Goal: Information Seeking & Learning: Learn about a topic

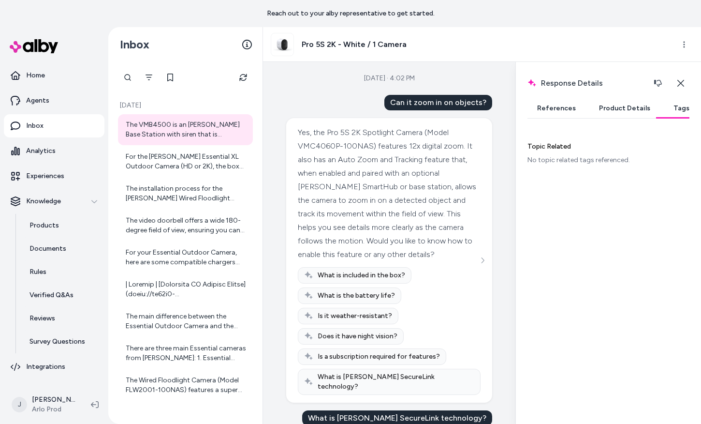
scroll to position [4, 0]
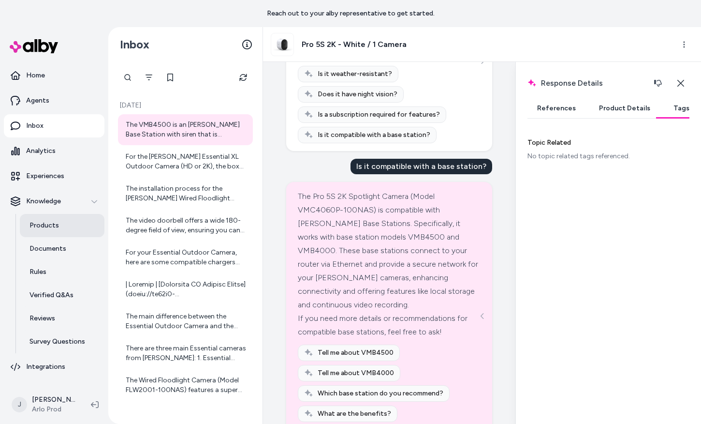
click at [39, 225] on p "Products" at bounding box center [43, 225] width 29 height 10
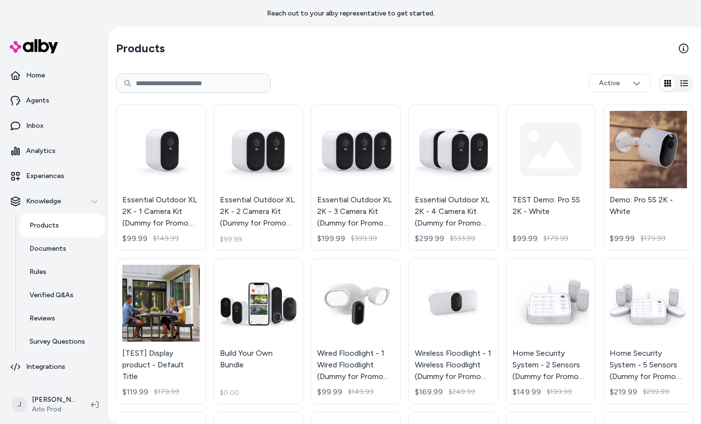
click at [210, 82] on input at bounding box center [193, 82] width 155 height 19
type input "*********"
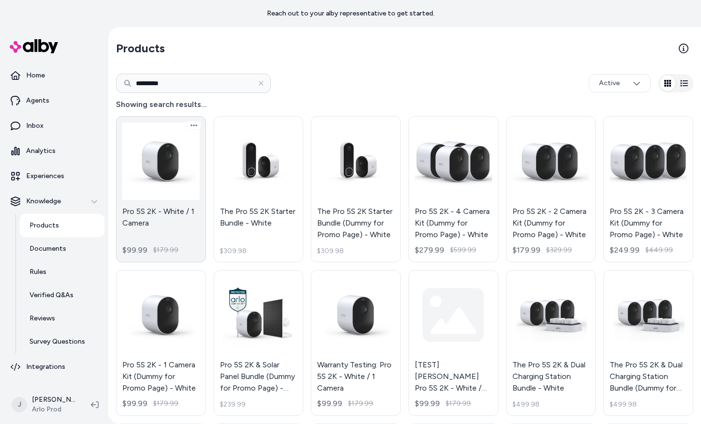
click at [167, 204] on link "Pro 5S 2K - White / 1 Camera $99.99 $179.99" at bounding box center [161, 189] width 90 height 146
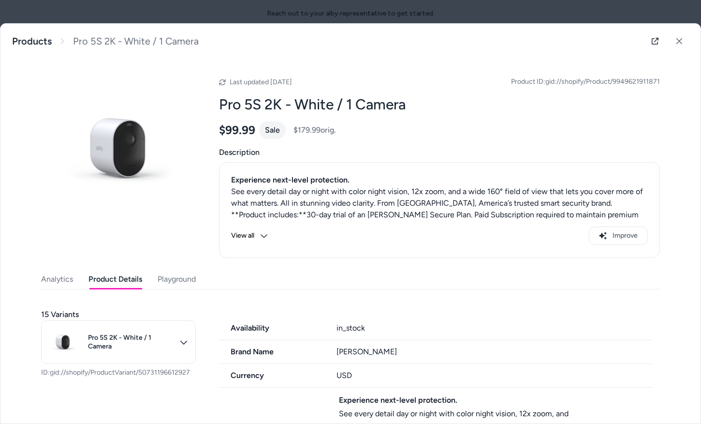
click at [99, 279] on button "Product Details" at bounding box center [115, 278] width 54 height 19
click at [170, 277] on button "Playground" at bounding box center [177, 278] width 38 height 19
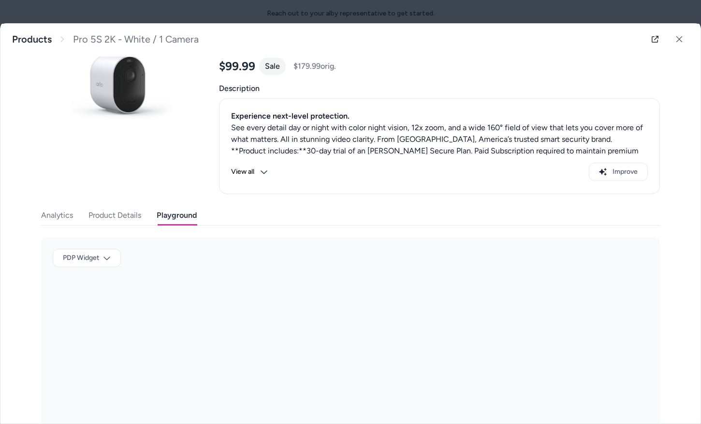
scroll to position [79, 0]
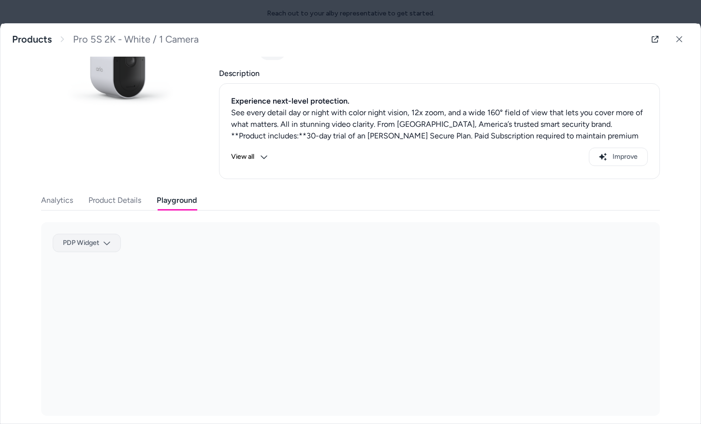
click at [99, 246] on body "Reach out to your alby representative to get started. Home Agents Inbox Analyti…" at bounding box center [350, 212] width 701 height 424
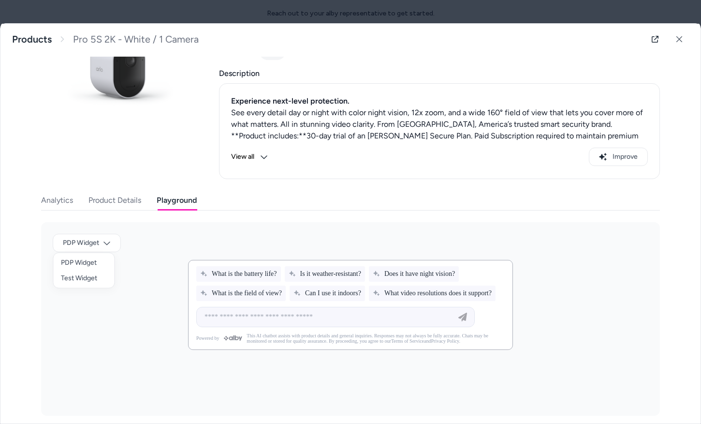
click at [157, 311] on div at bounding box center [350, 212] width 701 height 424
click at [260, 323] on input at bounding box center [326, 317] width 254 height 12
type input "**********"
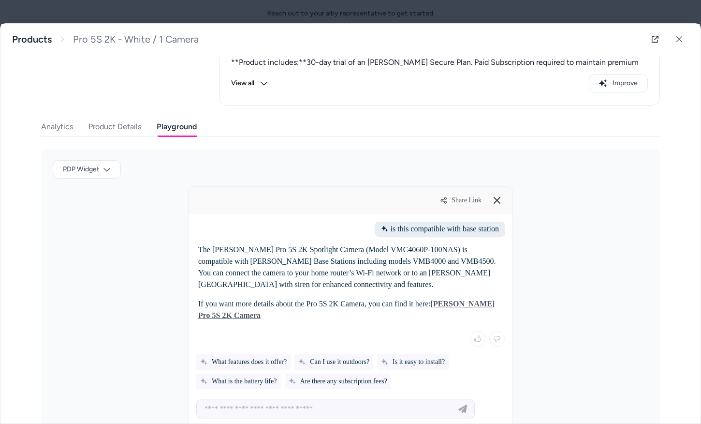
scroll to position [156, 0]
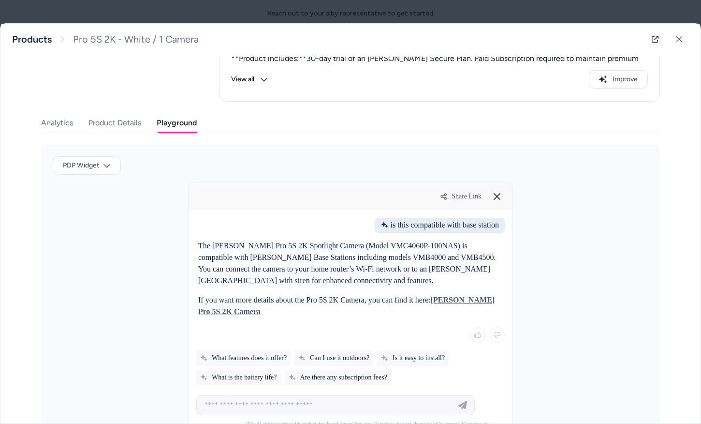
click at [264, 397] on div at bounding box center [336, 404] width 274 height 19
click at [264, 409] on input at bounding box center [326, 405] width 254 height 12
type input "**********"
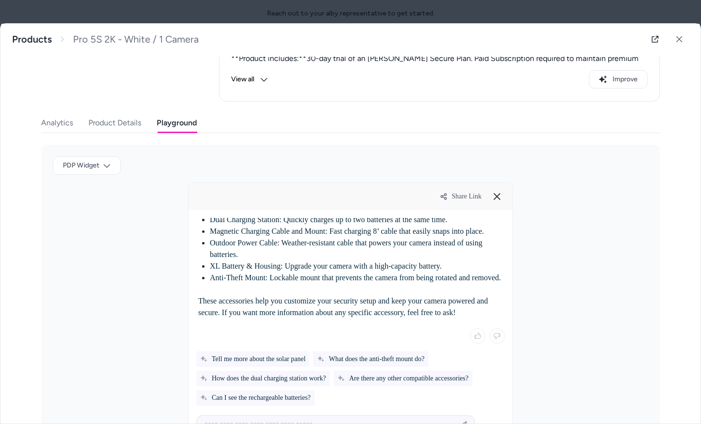
scroll to position [289, 0]
click at [673, 44] on button at bounding box center [679, 38] width 19 height 19
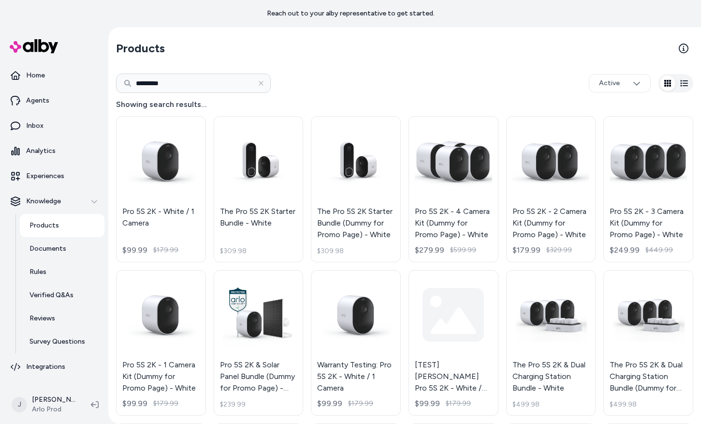
click at [140, 87] on input "*********" at bounding box center [193, 82] width 155 height 19
type input "****"
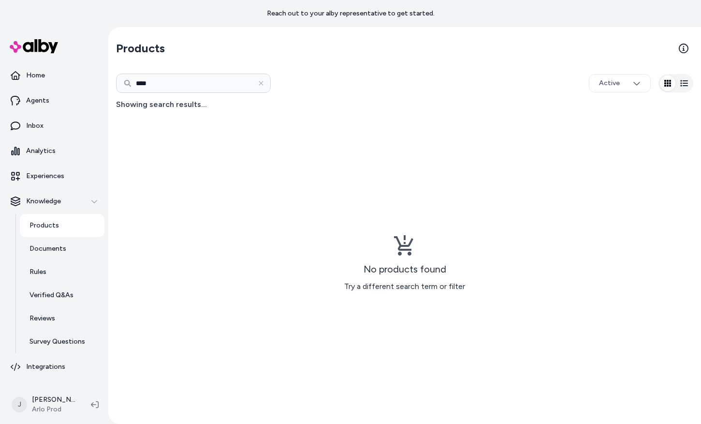
click at [147, 102] on h4 "Showing search results..." at bounding box center [404, 105] width 577 height 12
click at [156, 82] on input "****" at bounding box center [193, 82] width 155 height 19
click at [132, 234] on div "No products found Try a different search term or filter" at bounding box center [404, 263] width 577 height 306
click at [33, 277] on link "Rules" at bounding box center [62, 271] width 85 height 23
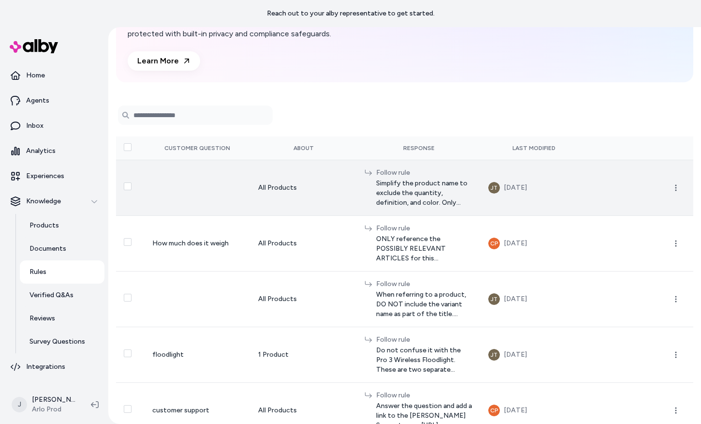
scroll to position [101, 0]
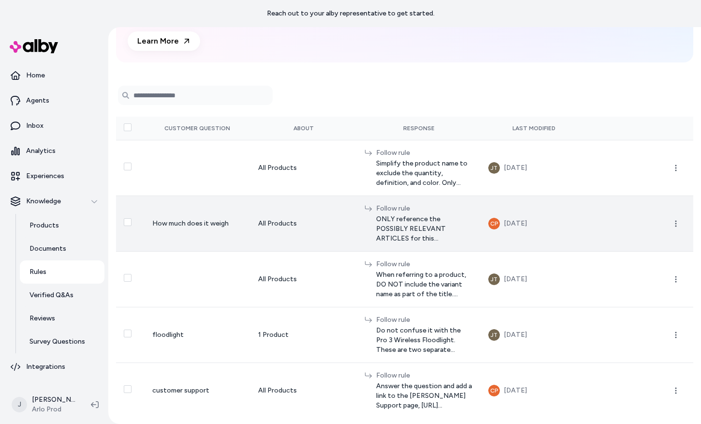
click at [396, 217] on span "ONLY reference the POSSIBLY RELEVANT ARTICLES for this information. Do not use …" at bounding box center [424, 228] width 97 height 29
click at [470, 214] on span "ONLY reference the POSSIBLY RELEVANT ARTICLES for this information. Do not use …" at bounding box center [424, 228] width 97 height 29
click at [339, 251] on td "All Products" at bounding box center [303, 279] width 106 height 56
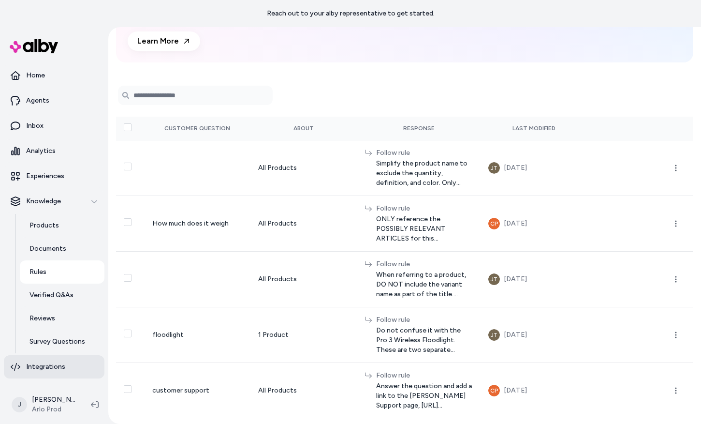
click at [47, 360] on link "Integrations" at bounding box center [54, 366] width 101 height 23
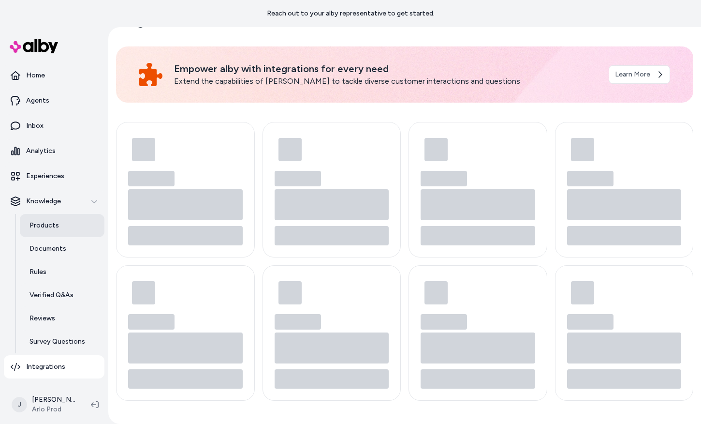
scroll to position [20, 0]
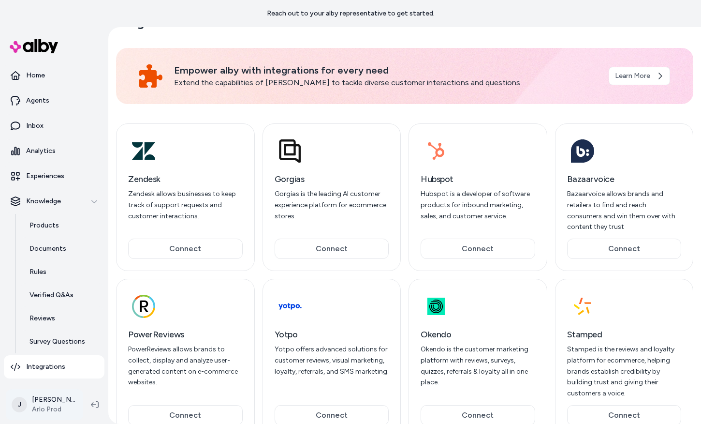
click at [43, 398] on html "Reach out to your alby representative to get started. Home Agents Inbox Analyti…" at bounding box center [350, 212] width 701 height 424
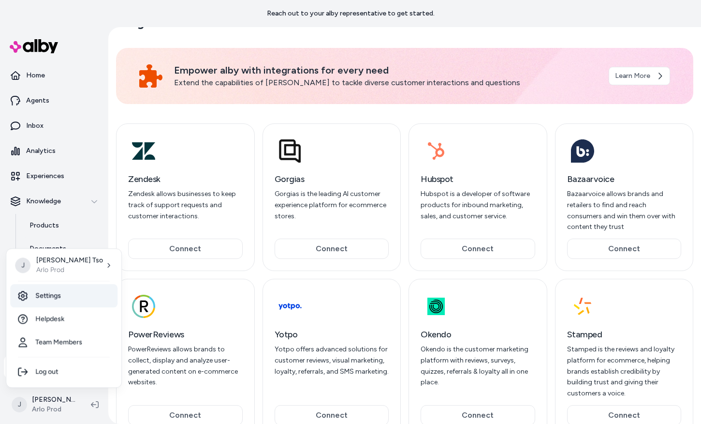
click at [72, 304] on link "Settings" at bounding box center [63, 295] width 107 height 23
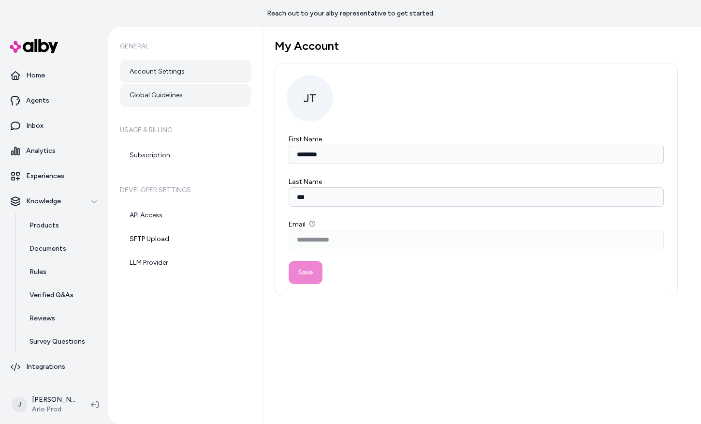
click at [173, 99] on link "Global Guidelines" at bounding box center [185, 95] width 131 height 23
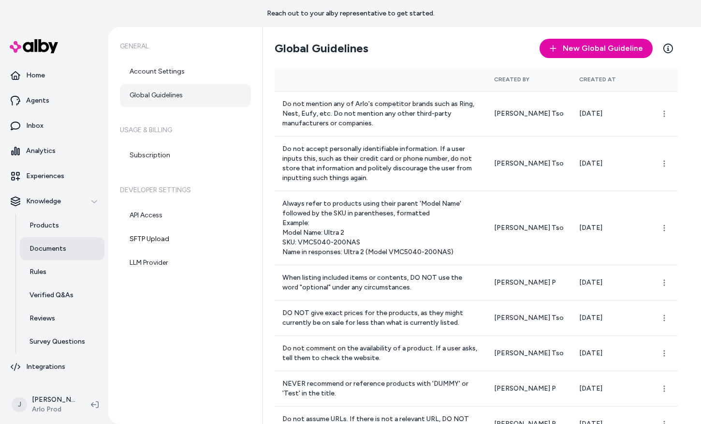
click at [41, 246] on p "Documents" at bounding box center [47, 249] width 37 height 10
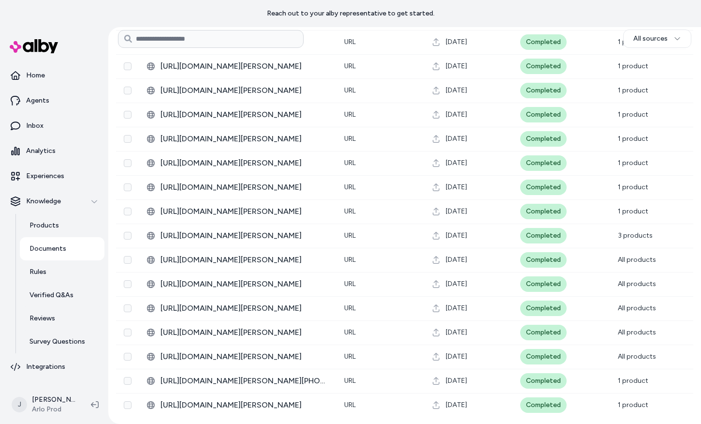
scroll to position [1538, 0]
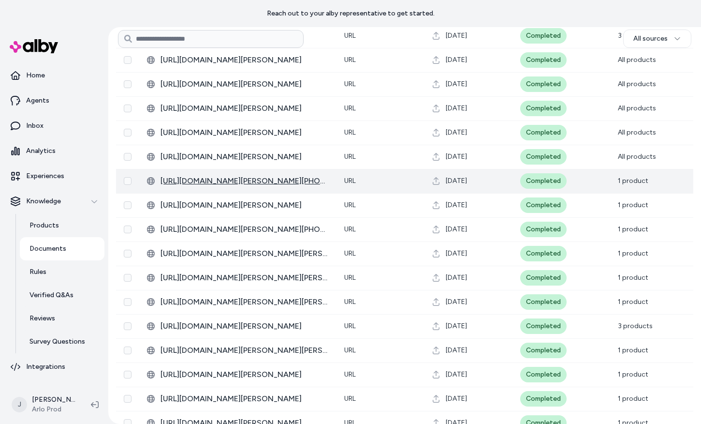
click at [241, 179] on span "[URL][DOMAIN_NAME][PERSON_NAME][PHONE_NUMBER][DATE]" at bounding box center [245, 181] width 168 height 12
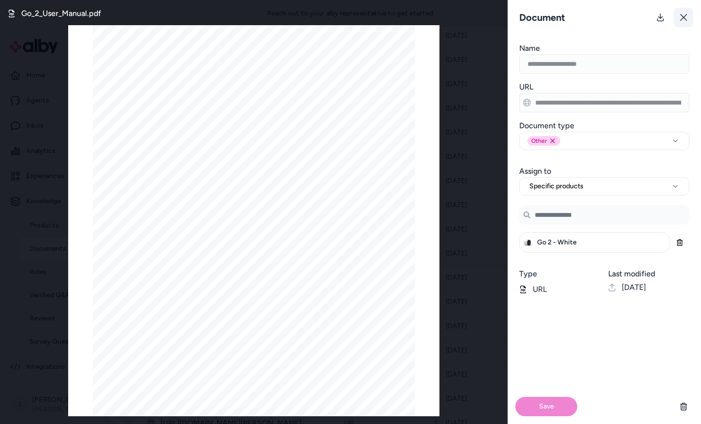
click at [678, 17] on button at bounding box center [683, 17] width 19 height 19
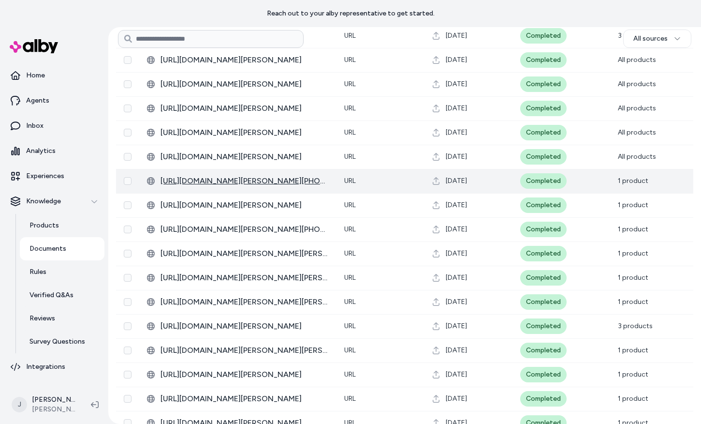
click at [234, 176] on span "[URL][DOMAIN_NAME][PERSON_NAME][PHONE_NUMBER][DATE]" at bounding box center [245, 181] width 168 height 12
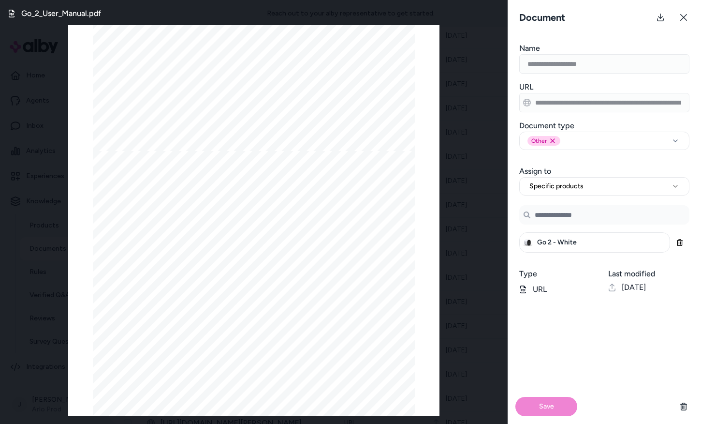
scroll to position [1187, 0]
click at [687, 19] on icon at bounding box center [684, 18] width 8 height 8
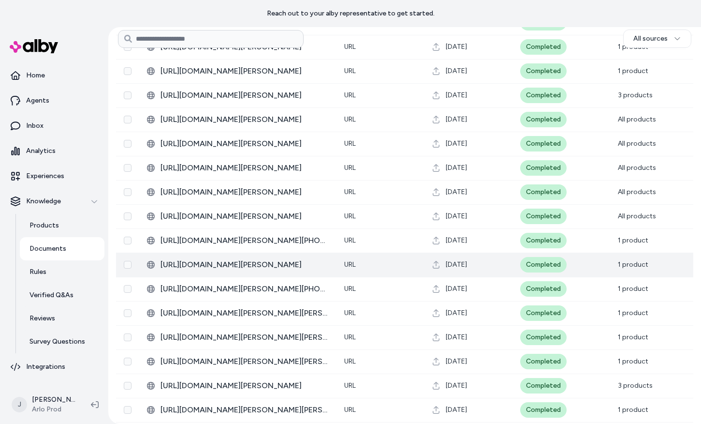
scroll to position [1469, 0]
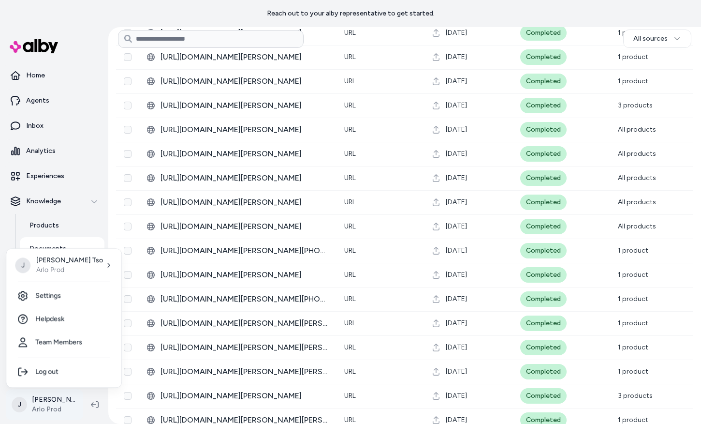
click at [58, 405] on html "Reach out to your alby representative to get started. Home Agents Inbox Analyti…" at bounding box center [350, 212] width 701 height 424
click at [75, 297] on link "Settings" at bounding box center [63, 295] width 107 height 23
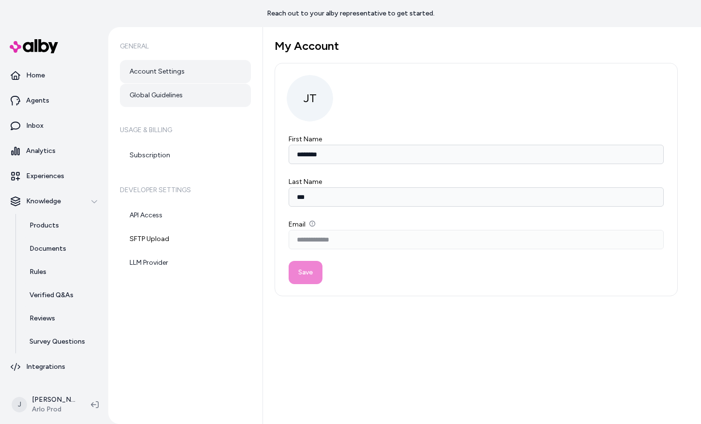
click at [170, 100] on link "Global Guidelines" at bounding box center [185, 95] width 131 height 23
